Goal: Information Seeking & Learning: Learn about a topic

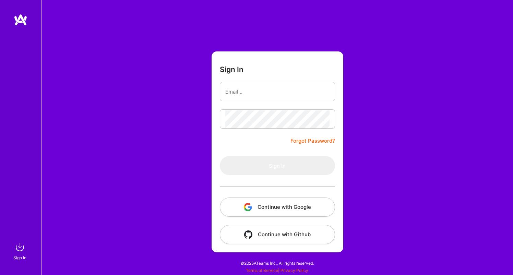
click at [279, 207] on button "Continue with Google" at bounding box center [277, 206] width 115 height 19
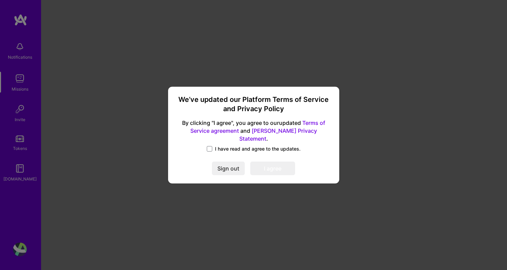
click at [233, 145] on span "I have read and agree to the updates." at bounding box center [258, 148] width 86 height 7
click at [0, 0] on input "I have read and agree to the updates." at bounding box center [0, 0] width 0 height 0
click at [275, 165] on button "I agree" at bounding box center [272, 168] width 45 height 14
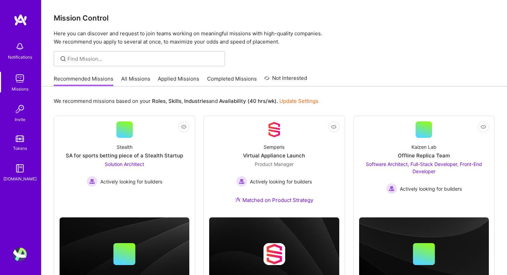
click at [22, 254] on img at bounding box center [20, 254] width 14 height 14
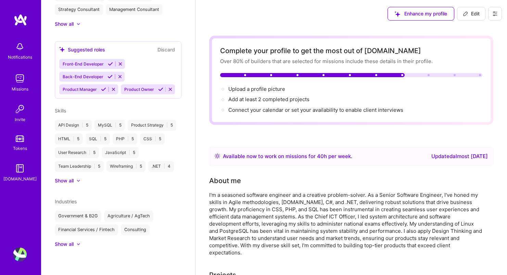
click at [499, 9] on button at bounding box center [496, 14] width 14 height 14
click at [468, 30] on button "Settings" at bounding box center [476, 29] width 51 height 17
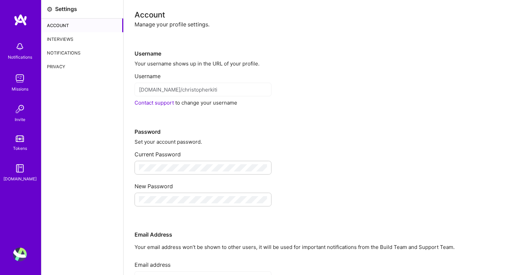
scroll to position [1, 0]
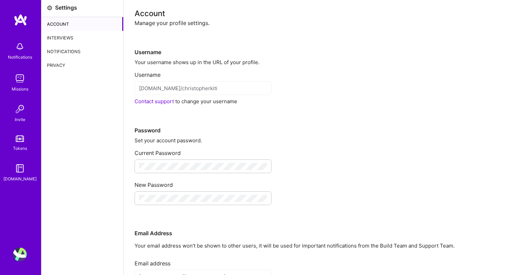
click at [287, 72] on div "Username" at bounding box center [316, 72] width 362 height 13
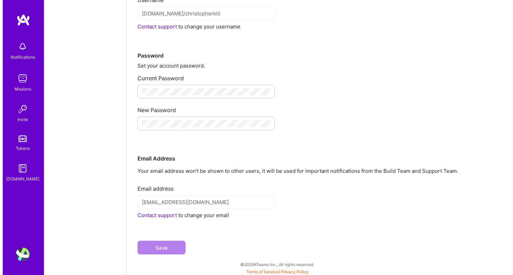
scroll to position [0, 0]
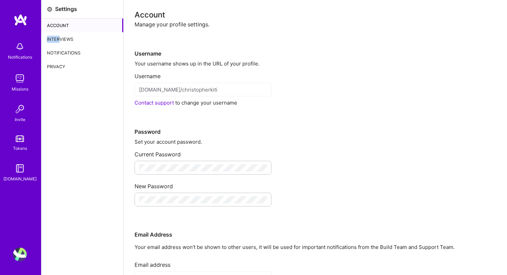
click at [61, 35] on div "Interviews" at bounding box center [82, 39] width 82 height 14
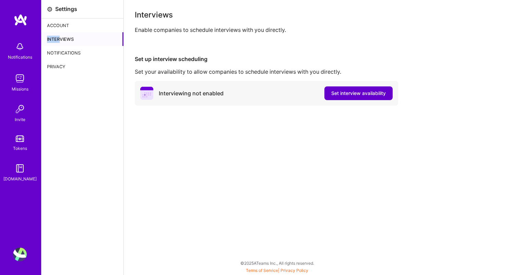
click at [360, 90] on span "Set interview availability" at bounding box center [358, 93] width 54 height 7
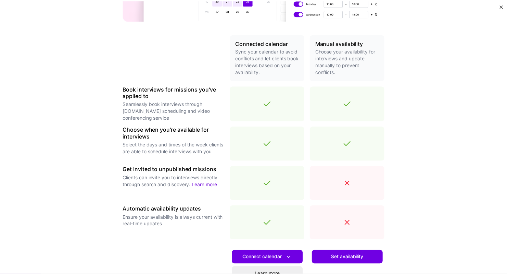
scroll to position [205, 0]
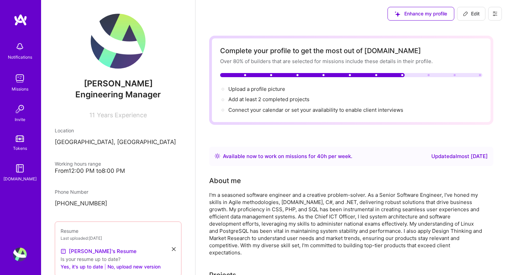
scroll to position [107, 0]
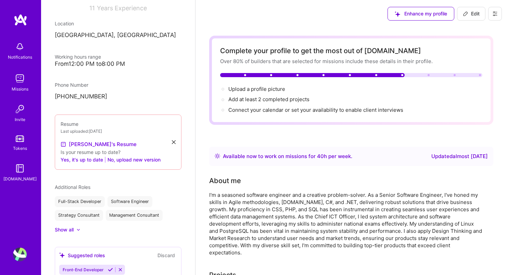
click at [84, 63] on div "From 12:00 PM to 8:00 PM" at bounding box center [118, 63] width 127 height 7
click at [75, 68] on div "Christopher Kiti Engineering Manager 11 Years Experience Location Nairobi, Keny…" at bounding box center [118, 137] width 154 height 275
click at [16, 76] on img at bounding box center [20, 79] width 14 height 14
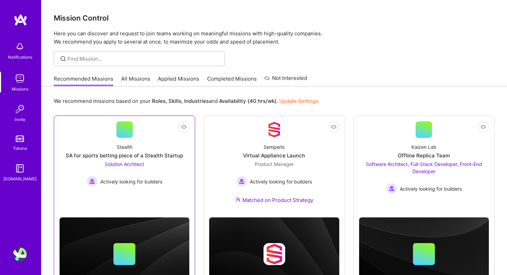
click at [108, 154] on div "SA for sports betting piece of a Stealth Startup" at bounding box center [125, 155] width 118 height 7
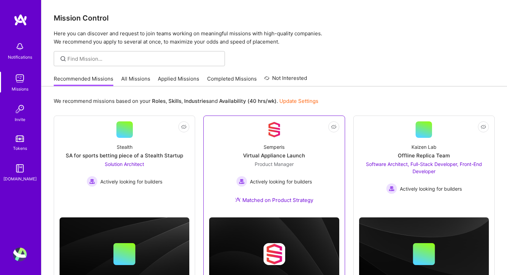
click at [256, 138] on div "Semperis Virtual Appliance Launch Product Manager Actively looking for builders…" at bounding box center [274, 175] width 130 height 74
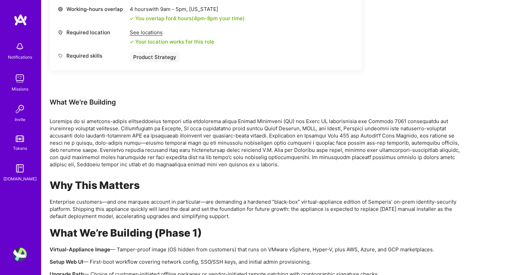
scroll to position [429, 0]
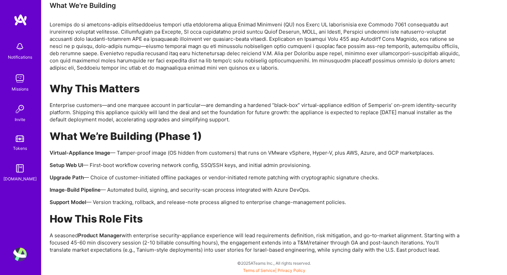
click at [121, 166] on p "Setup Web UI — First-boot workflow covering network config, SSO/SSH keys, and i…" at bounding box center [255, 164] width 411 height 7
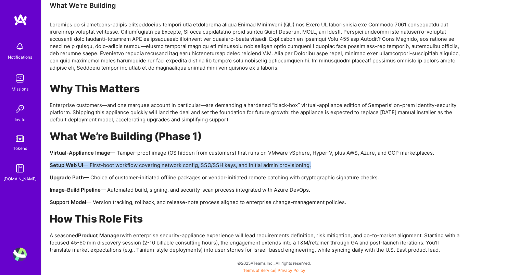
click at [121, 166] on p "Setup Web UI — First-boot workflow covering network config, SSO/SSH keys, and i…" at bounding box center [255, 164] width 411 height 7
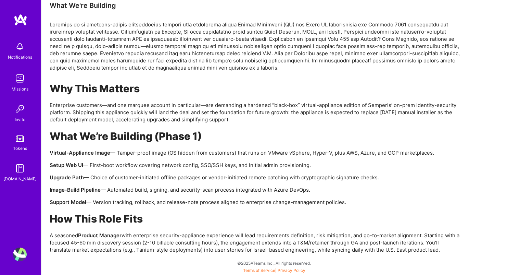
click at [124, 176] on p "Upgrade Path — Choice of customer-initiated offline packages or vendor-initiate…" at bounding box center [255, 177] width 411 height 7
click at [171, 184] on div "Why This Matters Enterprise customers—and one marquee account in particular—are…" at bounding box center [255, 167] width 411 height 171
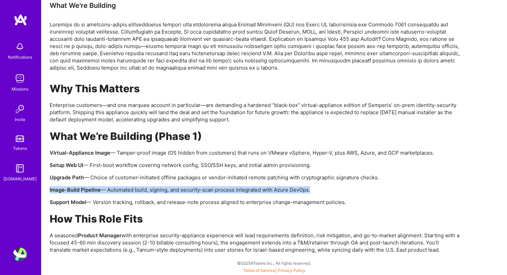
click at [171, 184] on div "Why This Matters Enterprise customers—and one marquee account in particular—are…" at bounding box center [255, 167] width 411 height 171
click at [209, 187] on p "Image-Build Pipeline — Automated build, signing, and security-scan process inte…" at bounding box center [255, 189] width 411 height 7
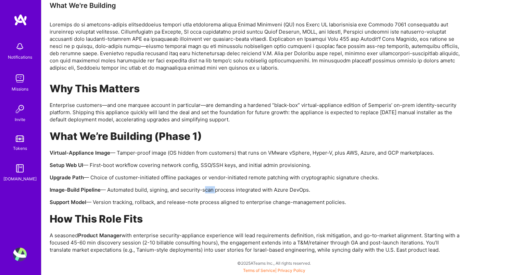
click at [209, 187] on p "Image-Build Pipeline — Automated build, signing, and security-scan process inte…" at bounding box center [255, 189] width 411 height 7
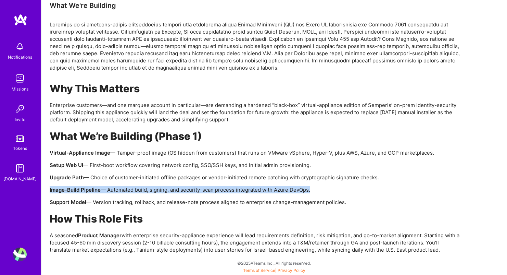
click at [209, 187] on p "Image-Build Pipeline — Automated build, signing, and security-scan process inte…" at bounding box center [255, 189] width 411 height 7
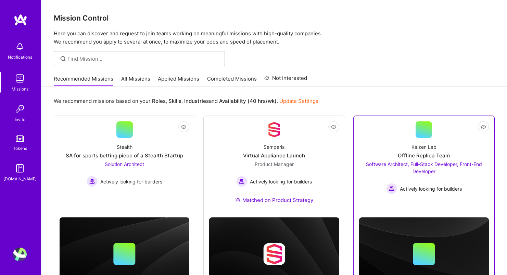
click at [407, 143] on div "Kaizen Lab Offline Replica Team Software Architect, Full-Stack Developer, Front…" at bounding box center [424, 166] width 130 height 56
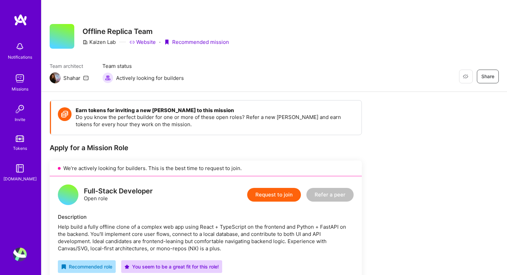
click at [22, 83] on img at bounding box center [20, 79] width 14 height 14
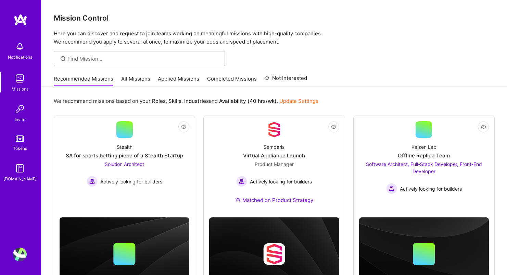
click at [136, 77] on link "All Missions" at bounding box center [135, 80] width 29 height 11
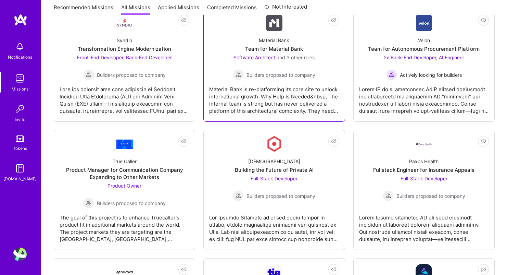
scroll to position [883, 0]
click at [251, 99] on div "Material Bank is re-platforming its core site to unlock international growth. W…" at bounding box center [274, 96] width 130 height 34
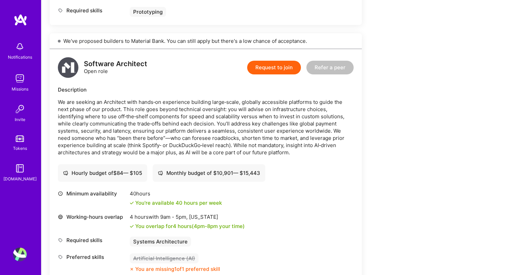
scroll to position [394, 0]
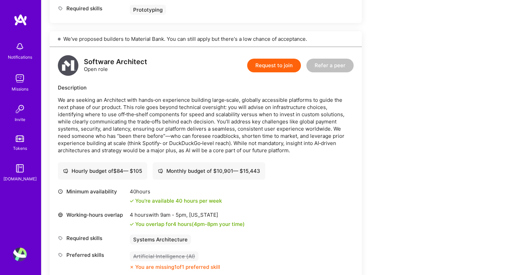
click at [226, 146] on p "We are seeking an Architect with hands‑on experience building large‑scale, glob…" at bounding box center [206, 125] width 296 height 58
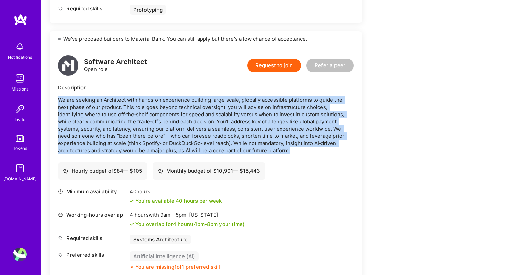
click at [226, 146] on p "We are seeking an Architect with hands‑on experience building large‑scale, glob…" at bounding box center [206, 125] width 296 height 58
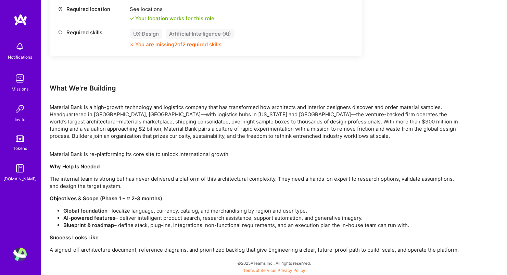
scroll to position [1079, 0]
click at [196, 130] on p "Material Bank is a high-growth technology and logistics company that has transf…" at bounding box center [255, 121] width 411 height 36
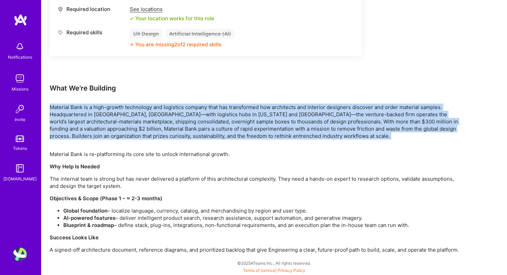
click at [196, 130] on p "Material Bank is a high-growth technology and logistics company that has transf…" at bounding box center [255, 121] width 411 height 36
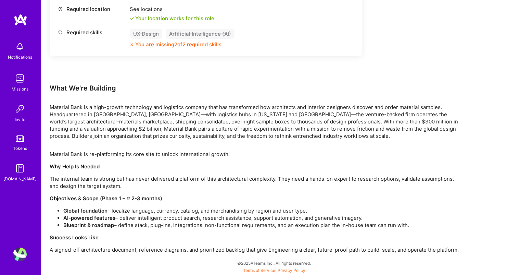
click at [196, 130] on p "Material Bank is a high-growth technology and logistics company that has transf…" at bounding box center [255, 121] width 411 height 36
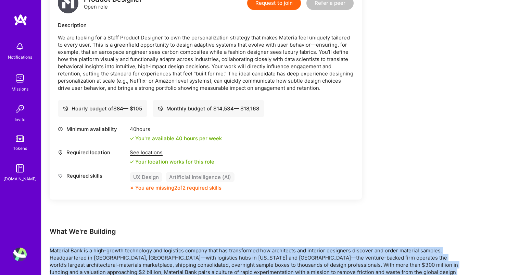
scroll to position [930, 0]
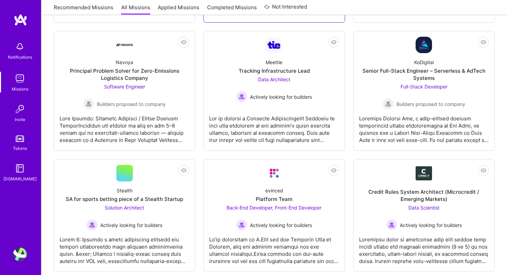
scroll to position [1110, 0]
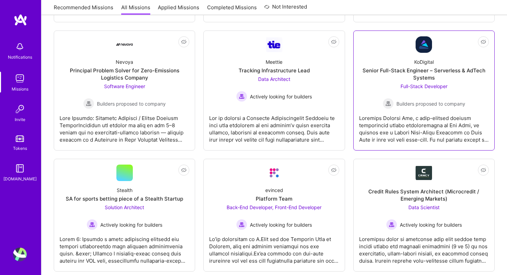
click at [397, 133] on div at bounding box center [424, 126] width 130 height 34
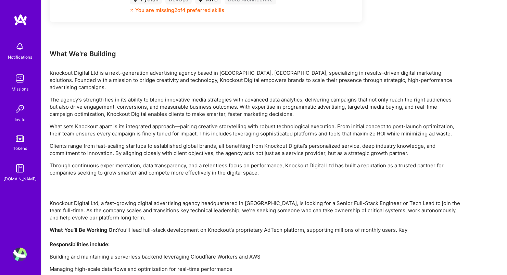
scroll to position [391, 0]
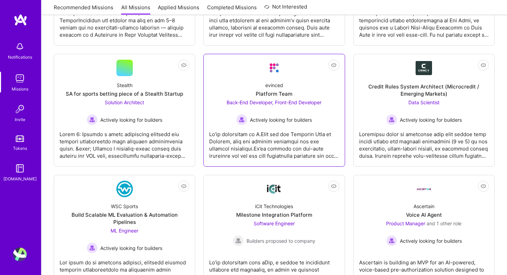
scroll to position [1218, 0]
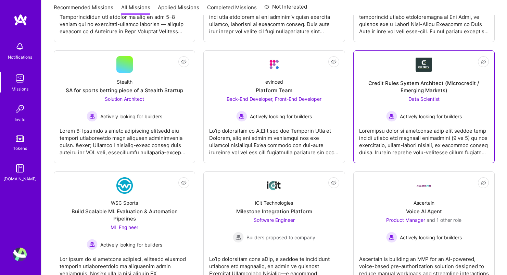
click at [393, 144] on div at bounding box center [424, 139] width 130 height 34
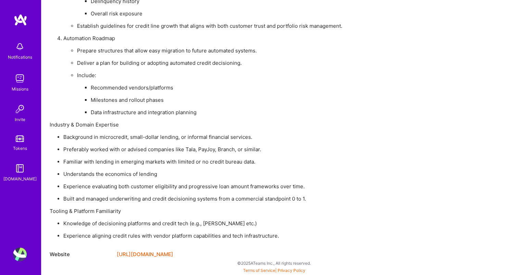
scroll to position [741, 0]
click at [205, 149] on p "Preferably worked with or advised companies like Tala, PayJoy, Branch, or simil…" at bounding box center [261, 149] width 397 height 7
click at [145, 176] on p "Understands the economics of lending" at bounding box center [261, 173] width 397 height 7
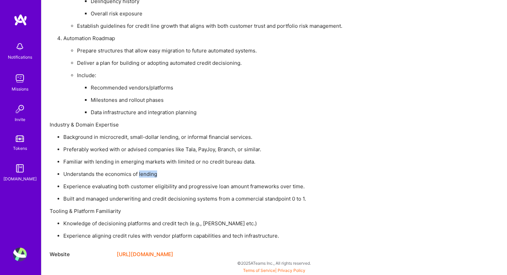
click at [145, 176] on p "Understands the economics of lending" at bounding box center [261, 173] width 397 height 7
click at [140, 190] on ul "Background in microcredit, small-dollar lending, or informal financial services…" at bounding box center [255, 167] width 411 height 69
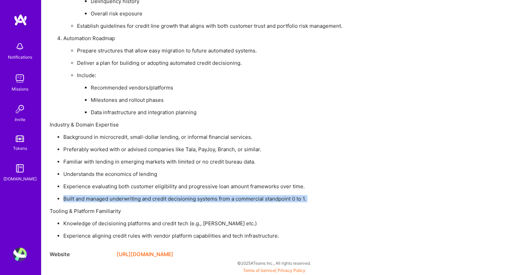
click at [140, 197] on p "Built and managed underwriting and credit decisioning systems from a commercial…" at bounding box center [261, 198] width 397 height 7
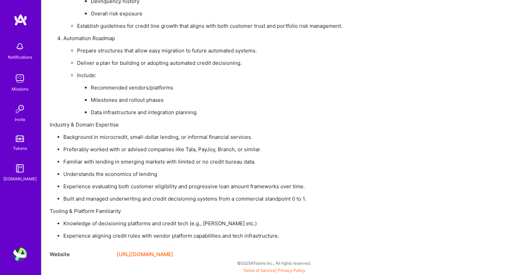
click at [140, 197] on p "Built and managed underwriting and credit decisioning systems from a commercial…" at bounding box center [261, 198] width 397 height 7
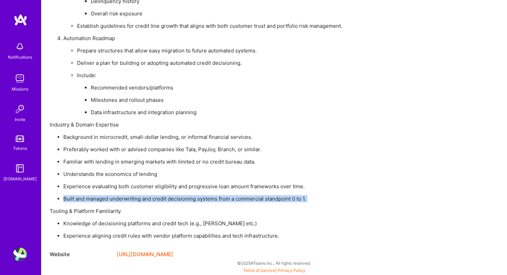
click at [212, 222] on p "Knowledge of decisioning platforms and credit tech (e.g., Oscilar etc.)" at bounding box center [261, 223] width 397 height 7
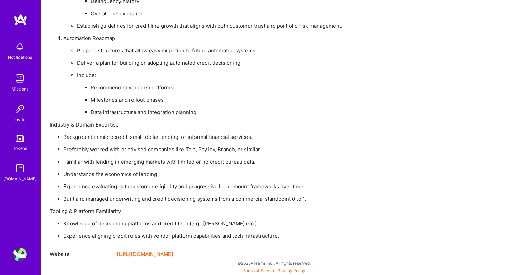
click at [212, 222] on p "Knowledge of decisioning platforms and credit tech (e.g., Oscilar etc.)" at bounding box center [261, 223] width 397 height 7
click at [409, 0] on p "Delinquency history" at bounding box center [276, 1] width 370 height 7
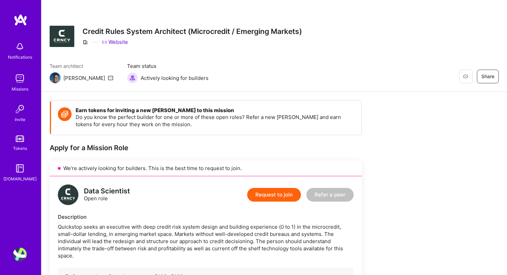
scroll to position [0, 0]
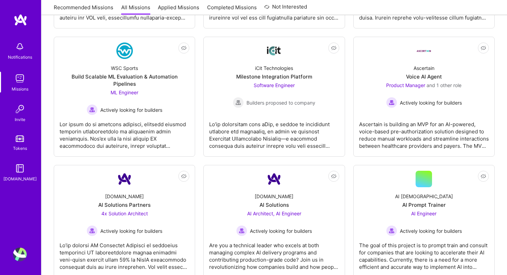
scroll to position [1353, 0]
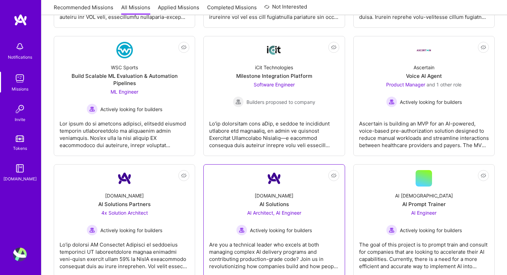
click at [252, 170] on link "Not Interested A.Team AI Solutions AI Architect, AI Engineer Actively looking f…" at bounding box center [274, 220] width 130 height 101
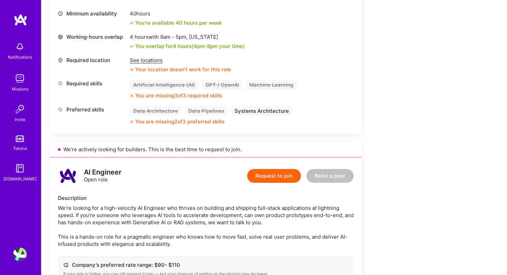
scroll to position [266, 0]
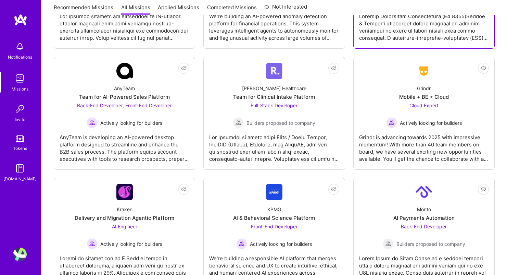
scroll to position [1705, 0]
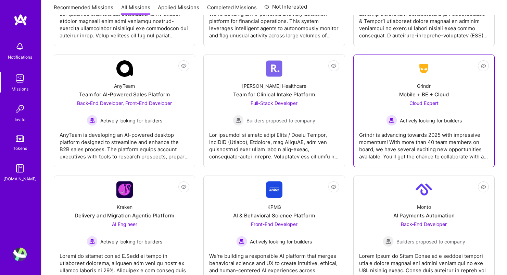
click at [383, 141] on div "Grindr is advancing towards 2025 with impressive momentum! With more than 40 te…" at bounding box center [424, 143] width 130 height 34
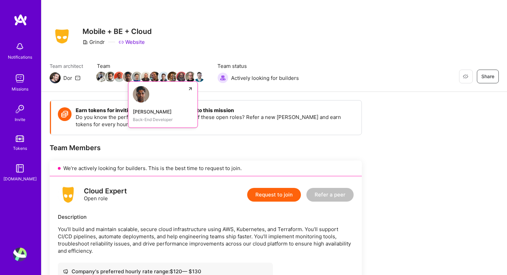
click at [123, 76] on img at bounding box center [128, 77] width 10 height 10
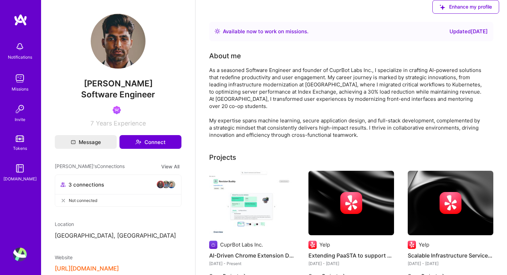
click at [268, 99] on div "As a seasoned Software Engineer and founder of CuprBot Labs Inc., I specialize …" at bounding box center [346, 102] width 274 height 72
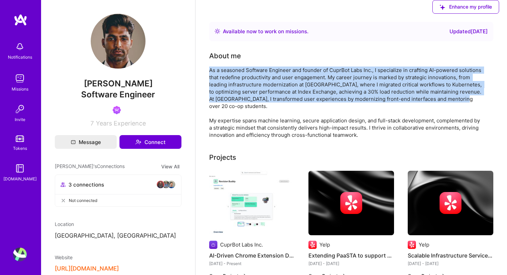
click at [259, 123] on div "As a seasoned Software Engineer and founder of CuprBot Labs Inc., I specialize …" at bounding box center [346, 102] width 274 height 72
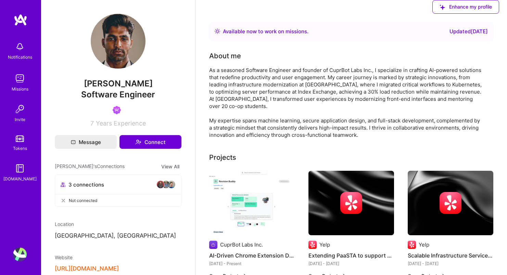
click at [259, 123] on div "As a seasoned Software Engineer and founder of CuprBot Labs Inc., I specialize …" at bounding box center [346, 102] width 274 height 72
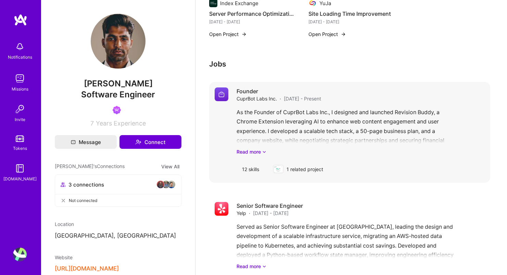
scroll to position [372, 0]
click at [264, 148] on icon at bounding box center [264, 151] width 4 height 7
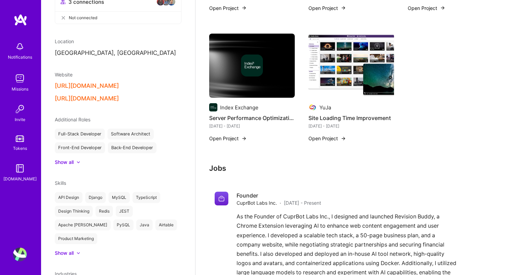
scroll to position [185, 0]
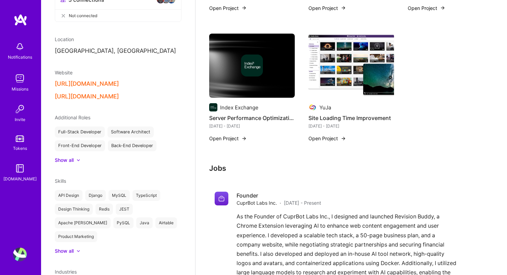
click at [95, 85] on button "https://cuprbotlabs.com/" at bounding box center [87, 83] width 64 height 7
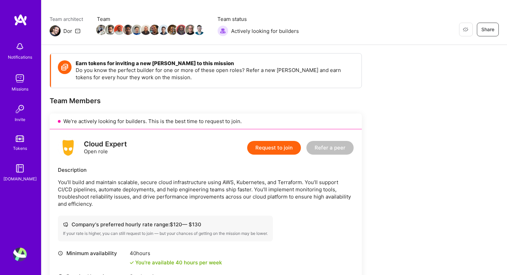
scroll to position [52, 0]
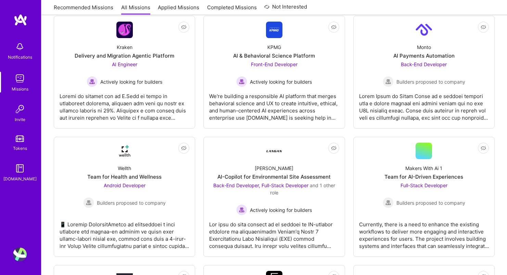
scroll to position [1864, 0]
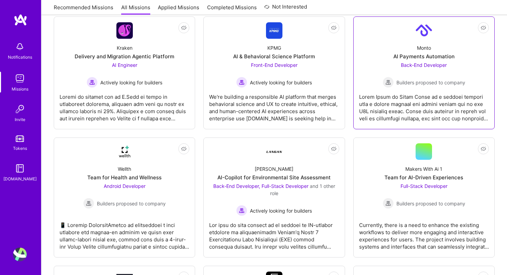
click at [407, 93] on div at bounding box center [424, 105] width 130 height 34
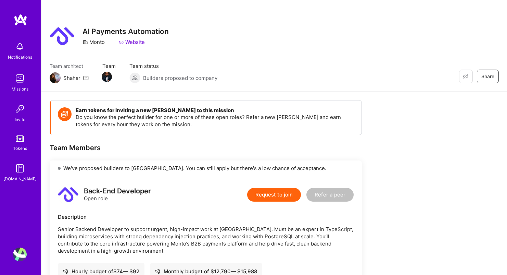
click at [205, 168] on div "We've proposed builders to Monto. You can still apply but there's a low chance …" at bounding box center [206, 168] width 312 height 16
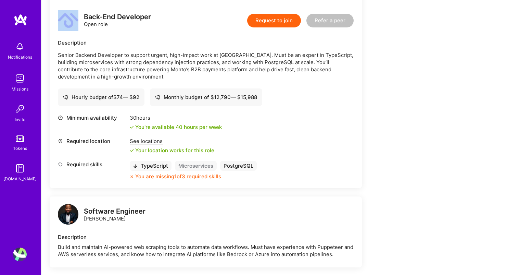
scroll to position [177, 0]
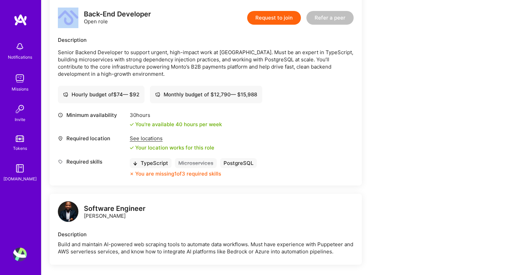
click at [152, 63] on p "Senior Backend Developer to support urgent, high-impact work at Monto. Must be …" at bounding box center [206, 63] width 296 height 29
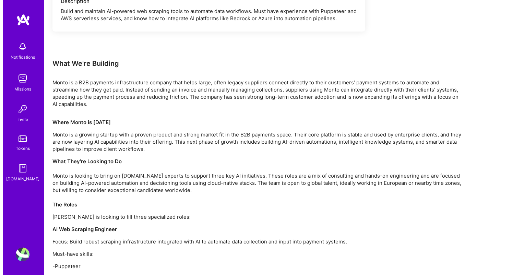
scroll to position [412, 0]
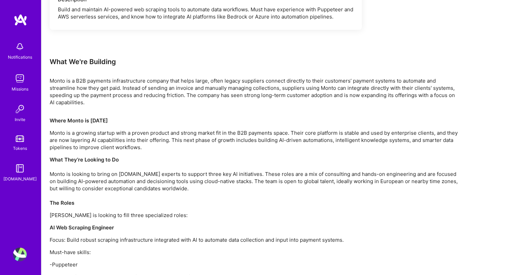
click at [57, 81] on p "Monto is a B2B payments infrastructure company that helps large, often legacy s…" at bounding box center [255, 91] width 411 height 29
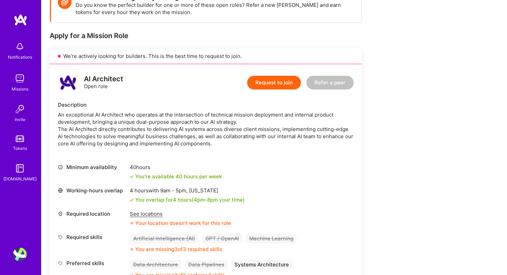
scroll to position [251, 0]
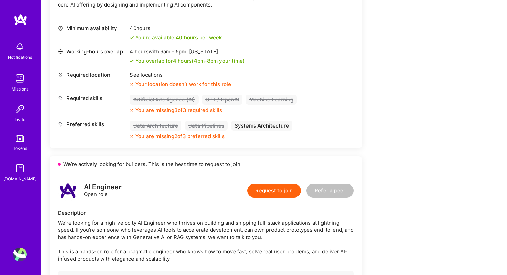
click at [20, 75] on img at bounding box center [20, 79] width 14 height 14
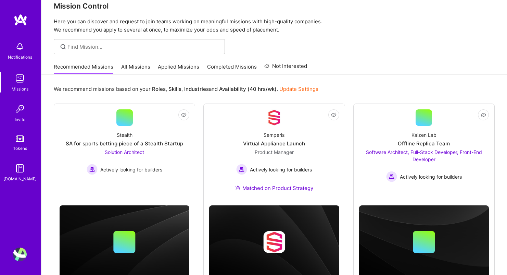
scroll to position [38, 0]
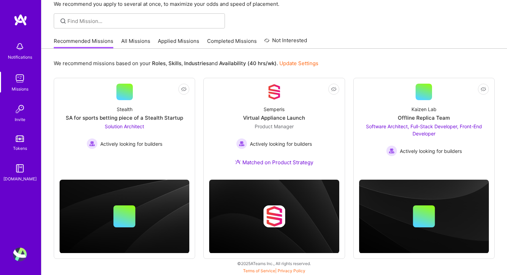
click at [180, 41] on link "Applied Missions" at bounding box center [178, 42] width 41 height 11
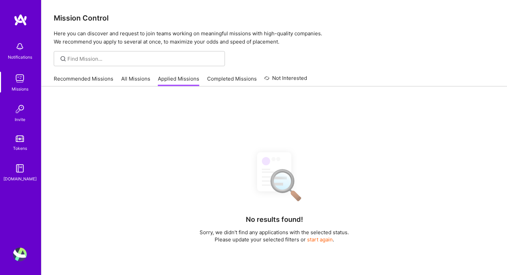
click at [127, 75] on link "All Missions" at bounding box center [135, 80] width 29 height 11
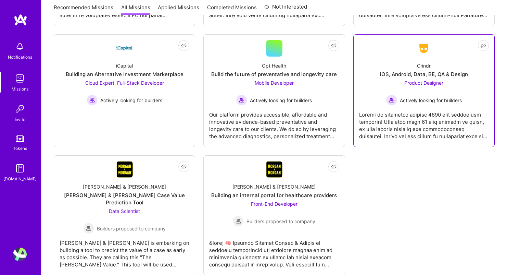
scroll to position [2226, 0]
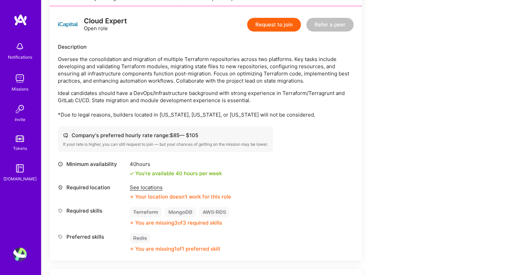
scroll to position [419, 0]
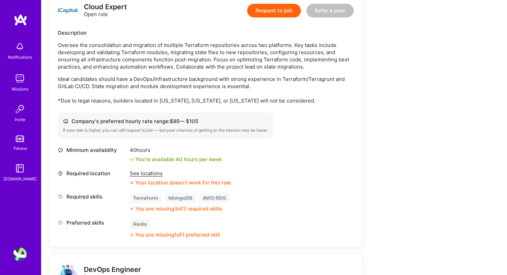
click at [182, 101] on p "Ideal candidates should have a DevOps/Infrastructure background with strong exp…" at bounding box center [206, 89] width 296 height 29
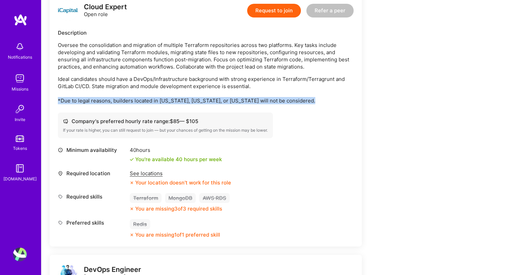
click at [182, 101] on p "Ideal candidates should have a DevOps/Infrastructure background with strong exp…" at bounding box center [206, 89] width 296 height 29
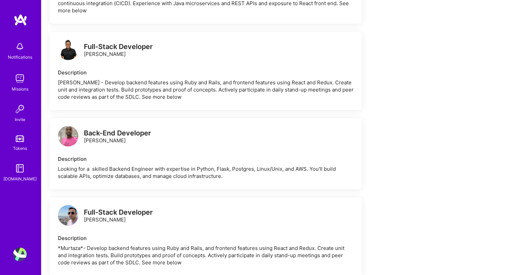
scroll to position [937, 0]
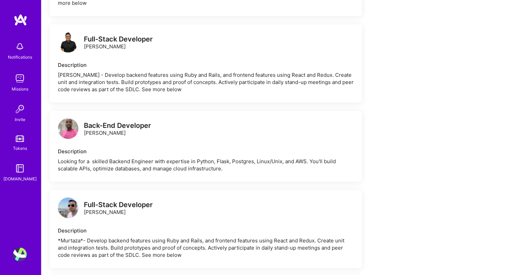
click at [124, 127] on div "Back-End Developer Chinedu Chukwuelue" at bounding box center [117, 129] width 67 height 14
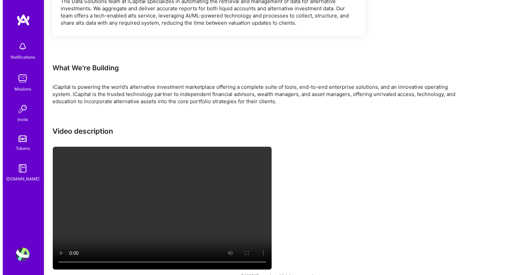
scroll to position [1812, 0]
